Goal: Navigation & Orientation: Find specific page/section

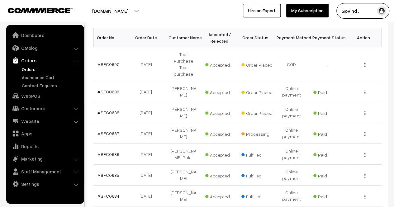
scroll to position [104, 0]
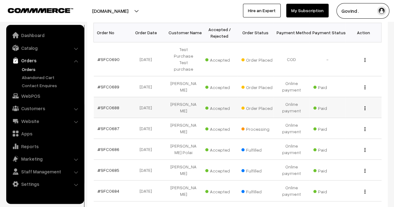
click at [364, 106] on img "button" at bounding box center [364, 108] width 1 height 4
click at [334, 110] on link "View" at bounding box center [337, 117] width 53 height 14
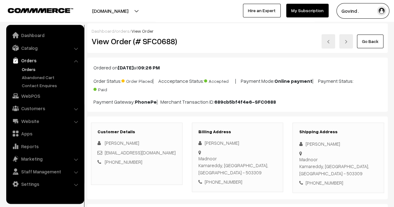
click at [393, 23] on html "Thank you for showing interest. Our team will call you shortly. Close shopforco…" at bounding box center [197, 103] width 394 height 207
click at [370, 42] on link "Go Back" at bounding box center [370, 42] width 26 height 14
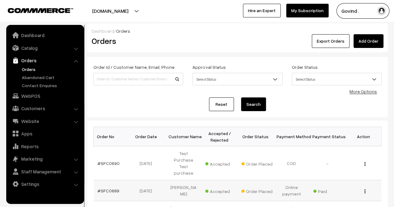
click at [364, 189] on img "button" at bounding box center [364, 191] width 1 height 4
click at [337, 193] on link "View" at bounding box center [337, 200] width 53 height 14
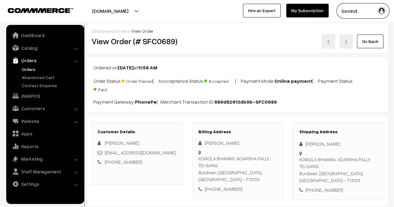
click at [370, 45] on link "Go Back" at bounding box center [370, 42] width 26 height 14
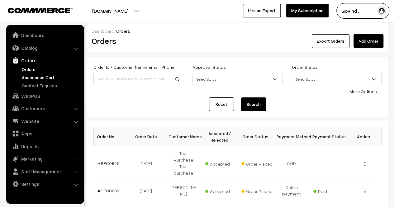
click at [37, 80] on link "Abandoned Cart" at bounding box center [51, 77] width 62 height 7
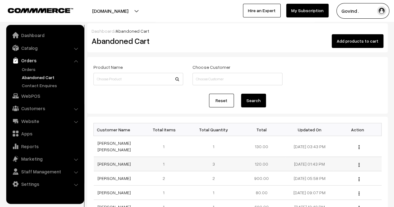
click at [359, 163] on img "button" at bounding box center [358, 165] width 1 height 4
click at [341, 161] on div "View" at bounding box center [357, 164] width 40 height 7
click at [359, 163] on img "button" at bounding box center [358, 165] width 1 height 4
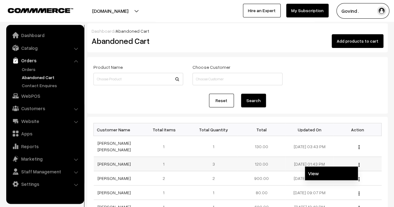
click at [345, 168] on link "View" at bounding box center [331, 174] width 53 height 14
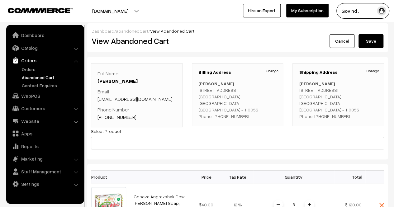
click at [347, 44] on link "Cancel" at bounding box center [341, 41] width 25 height 14
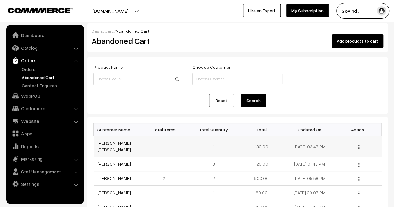
click at [358, 144] on button "button" at bounding box center [359, 146] width 2 height 5
click at [334, 153] on link "View" at bounding box center [331, 156] width 53 height 14
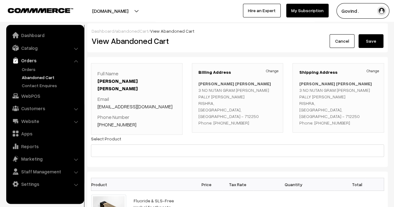
click at [339, 41] on link "Cancel" at bounding box center [341, 41] width 25 height 14
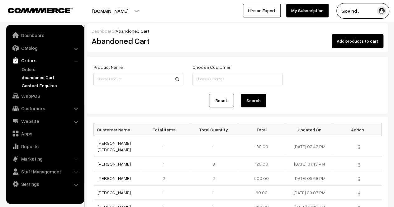
click at [44, 85] on link "Contact Enquires" at bounding box center [51, 85] width 62 height 7
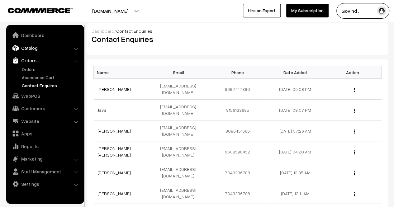
click at [36, 49] on link "Catalog" at bounding box center [45, 47] width 74 height 11
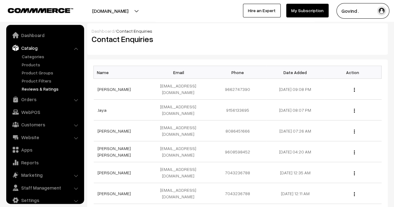
click at [31, 90] on link "Reviews & Ratings" at bounding box center [51, 89] width 62 height 7
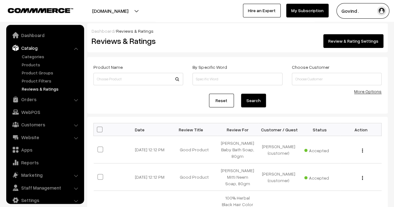
scroll to position [8, 0]
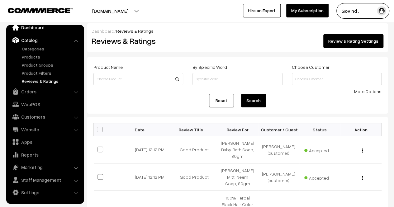
click at [31, 26] on link "Dashboard" at bounding box center [45, 27] width 74 height 11
